Goal: Information Seeking & Learning: Learn about a topic

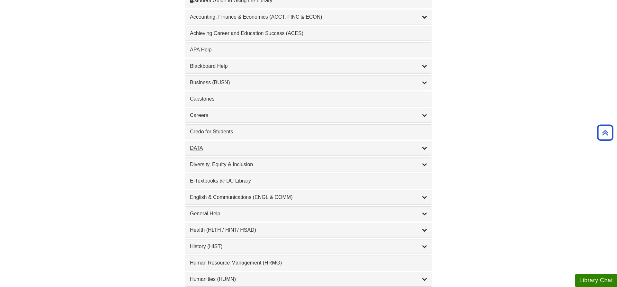
scroll to position [262, 0]
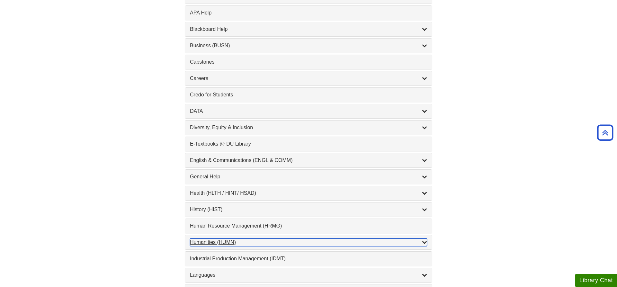
click at [208, 246] on div "Humanities (HUMN) , 2 guides" at bounding box center [308, 243] width 237 height 8
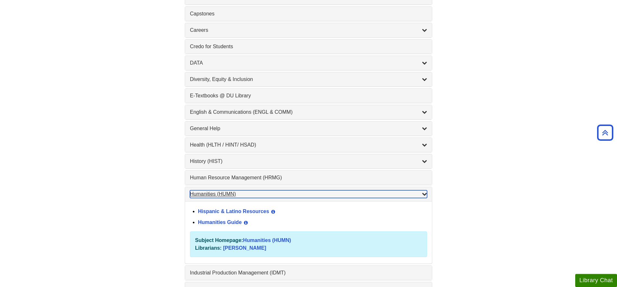
scroll to position [394, 0]
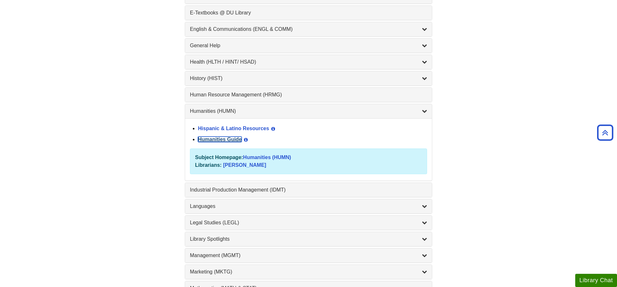
click at [222, 142] on link "Humanities Guide" at bounding box center [220, 139] width 44 height 5
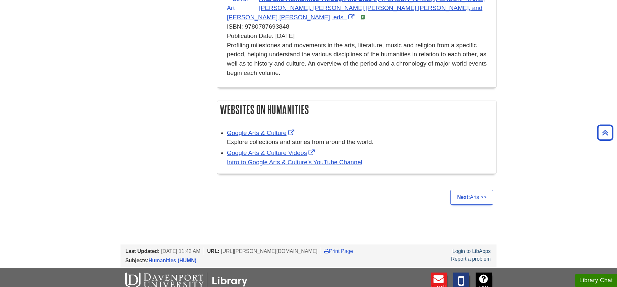
scroll to position [716, 0]
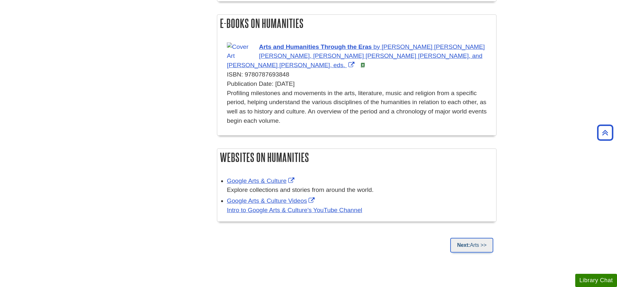
click at [467, 242] on strong "Next:" at bounding box center [463, 244] width 13 height 5
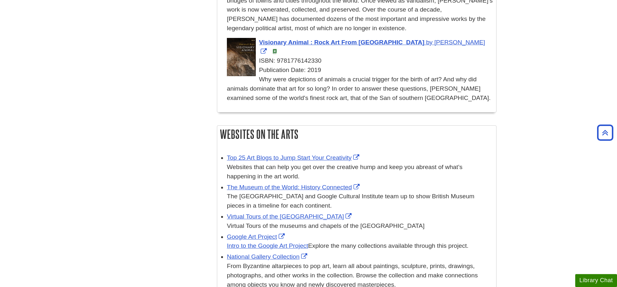
scroll to position [2329, 0]
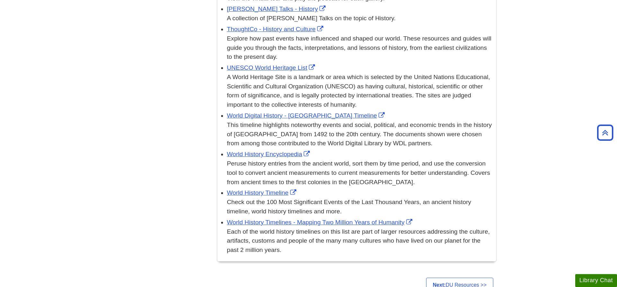
scroll to position [525, 0]
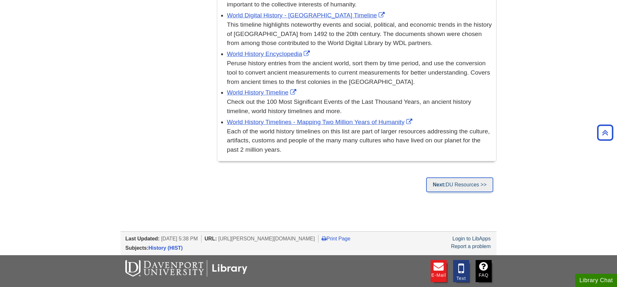
click at [457, 186] on link "Next: DU Resources >>" at bounding box center [459, 185] width 67 height 15
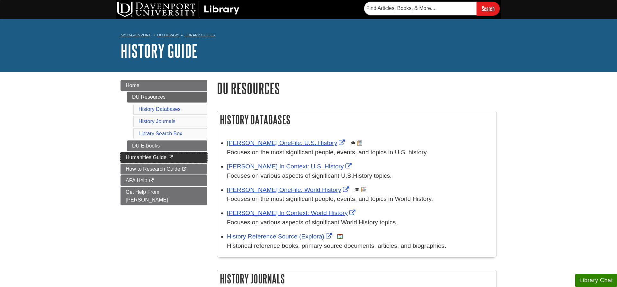
click at [140, 156] on span "Humanities Guide" at bounding box center [146, 157] width 41 height 5
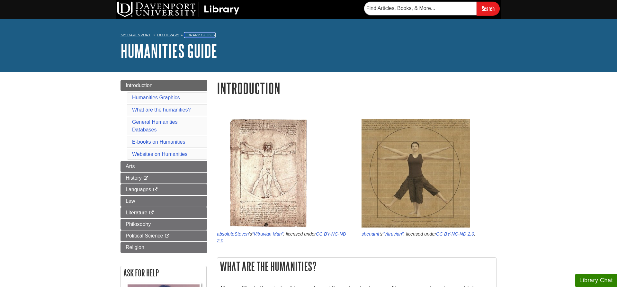
click at [191, 35] on link "Library Guides" at bounding box center [200, 35] width 31 height 5
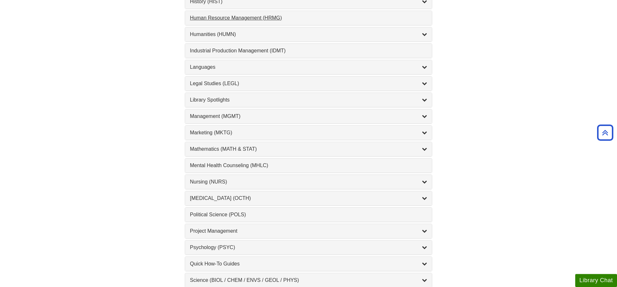
scroll to position [459, 0]
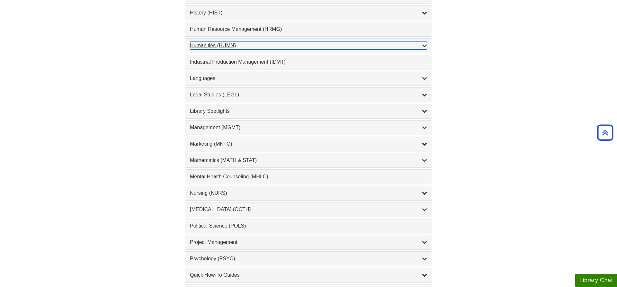
click at [222, 47] on div "Humanities (HUMN) , 2 guides" at bounding box center [308, 46] width 237 height 8
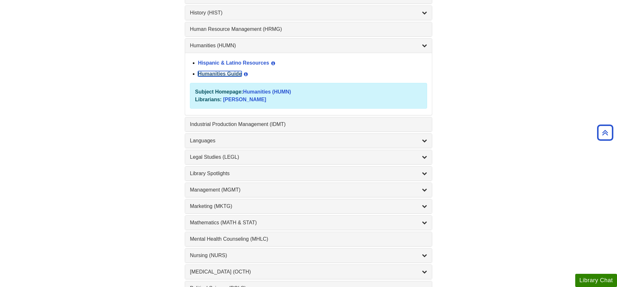
click at [222, 75] on link "Humanities Guide" at bounding box center [220, 73] width 44 height 5
click at [281, 90] on div "Subject Homepage: Humanities (HUMN)" at bounding box center [308, 92] width 227 height 8
click at [281, 91] on link "Humanities (HUMN)" at bounding box center [267, 91] width 48 height 5
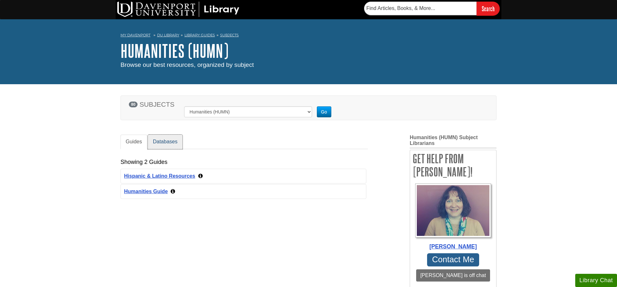
click at [169, 144] on link "Databases" at bounding box center [165, 142] width 35 height 14
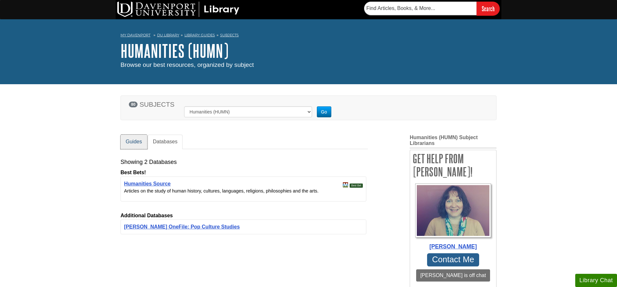
click at [138, 142] on link "Guides" at bounding box center [134, 142] width 27 height 14
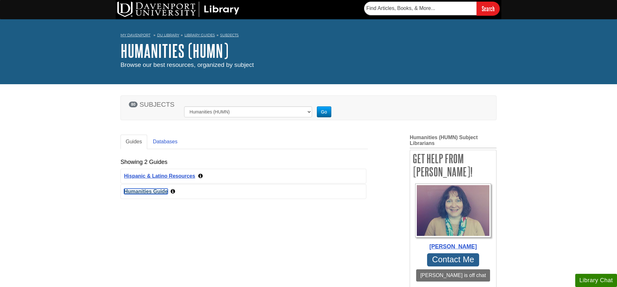
click at [162, 193] on link "Humanities Guide" at bounding box center [146, 191] width 44 height 5
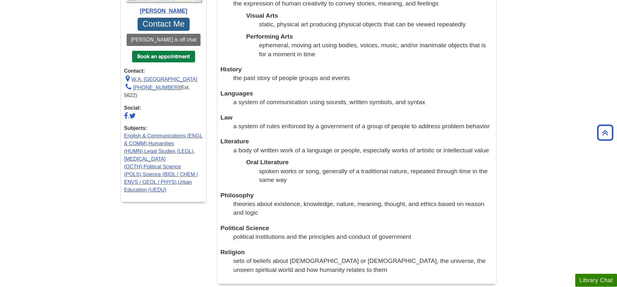
scroll to position [328, 0]
